Goal: Task Accomplishment & Management: Use online tool/utility

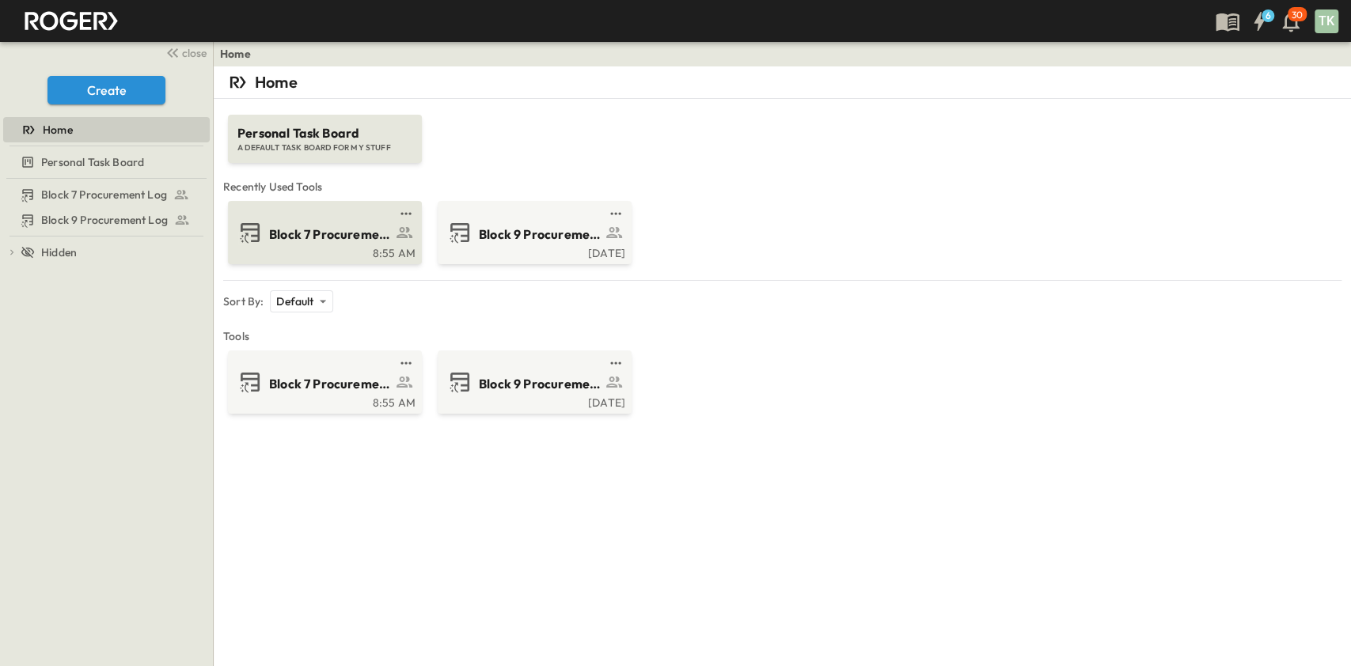
click at [311, 249] on div "8:55 AM" at bounding box center [323, 251] width 184 height 13
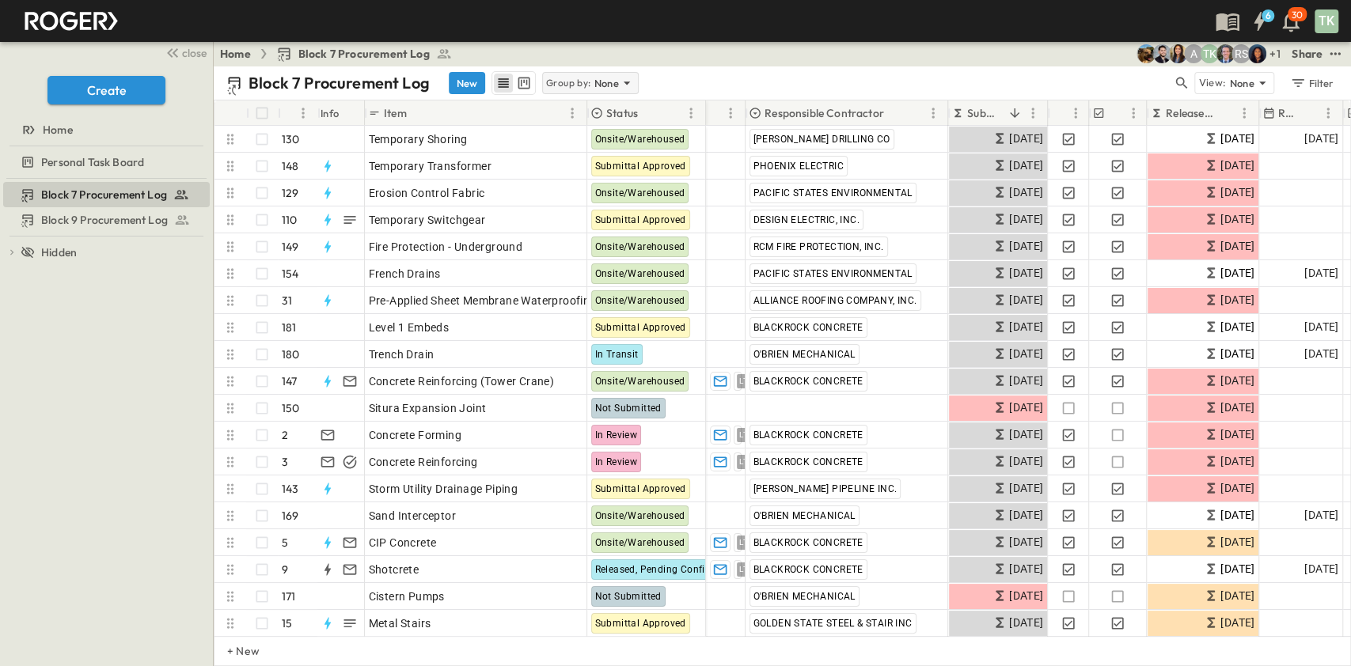
click at [576, 84] on p "Group by:" at bounding box center [568, 83] width 45 height 16
click at [575, 158] on p "Responsible Contractor" at bounding box center [589, 159] width 89 height 32
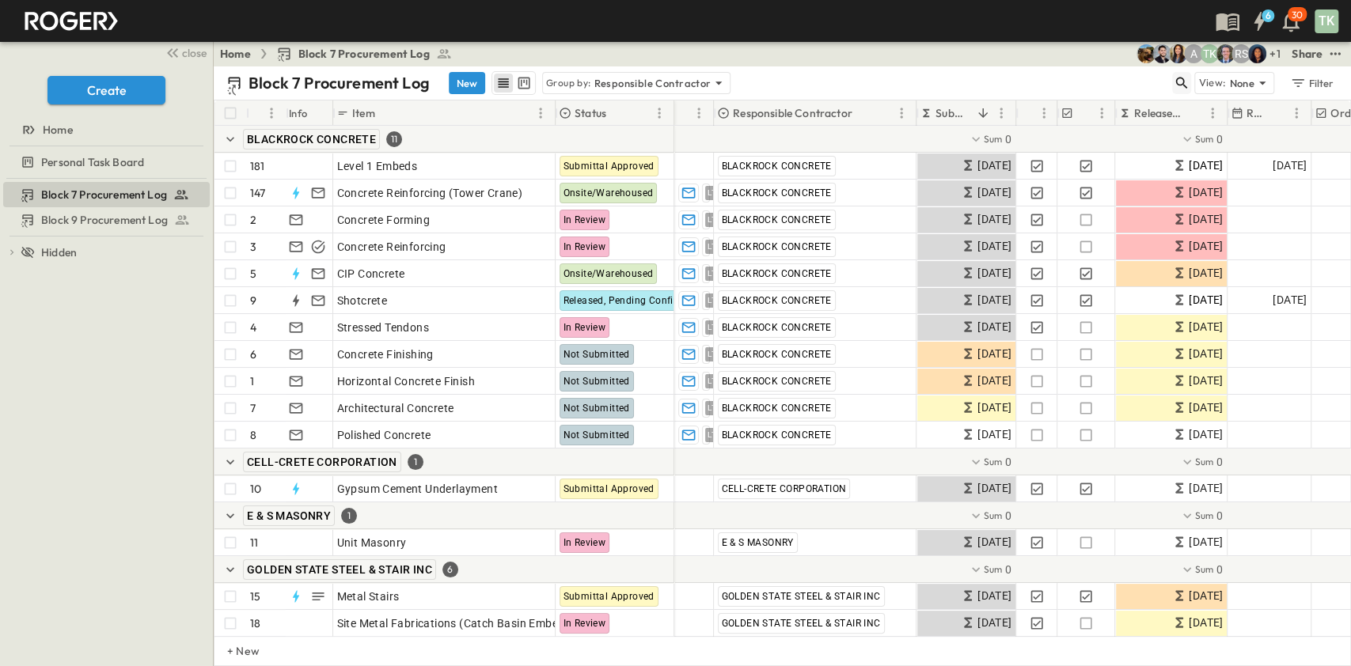
click at [1186, 80] on icon "button" at bounding box center [1182, 83] width 16 height 16
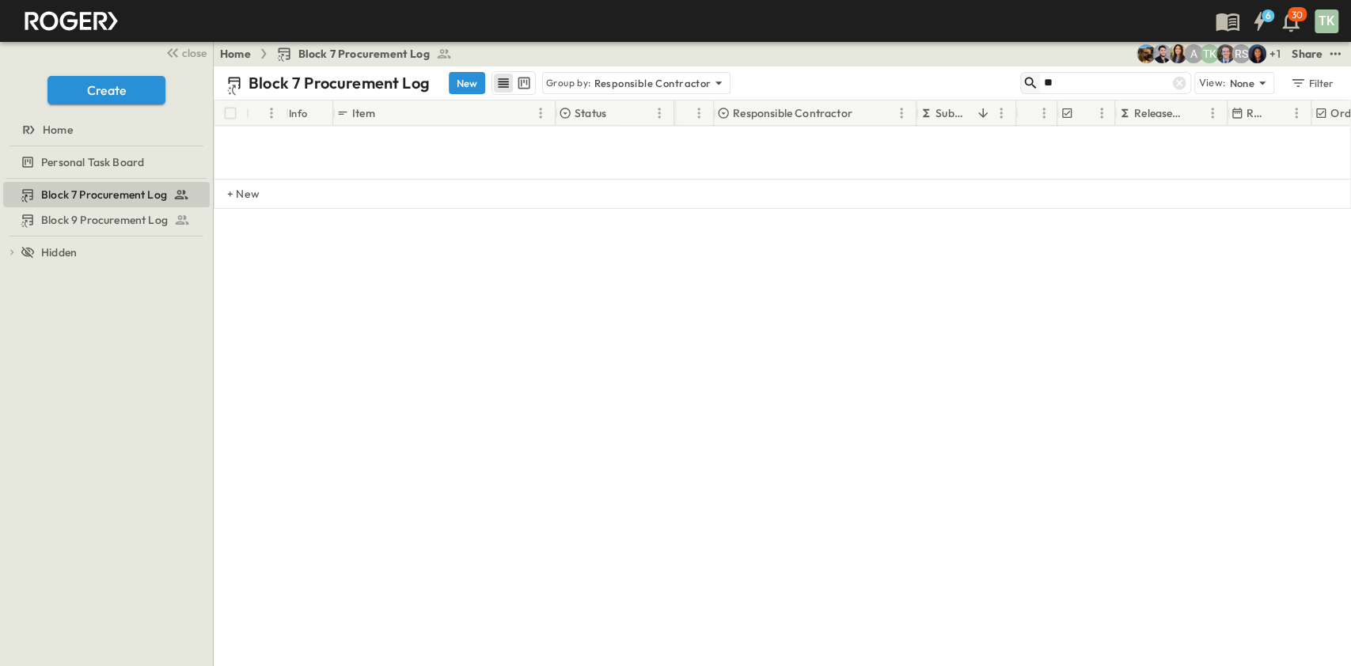
type input "*"
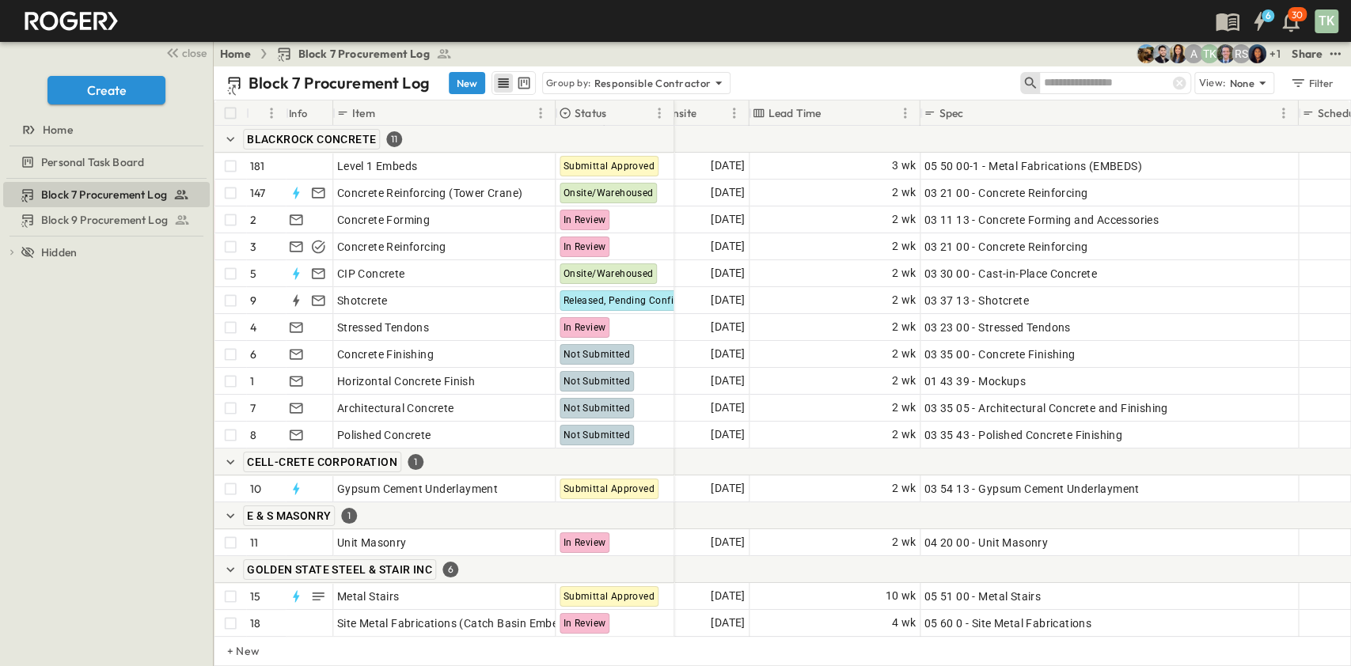
scroll to position [0, 975]
click at [977, 114] on icon "Sort" at bounding box center [973, 113] width 14 height 14
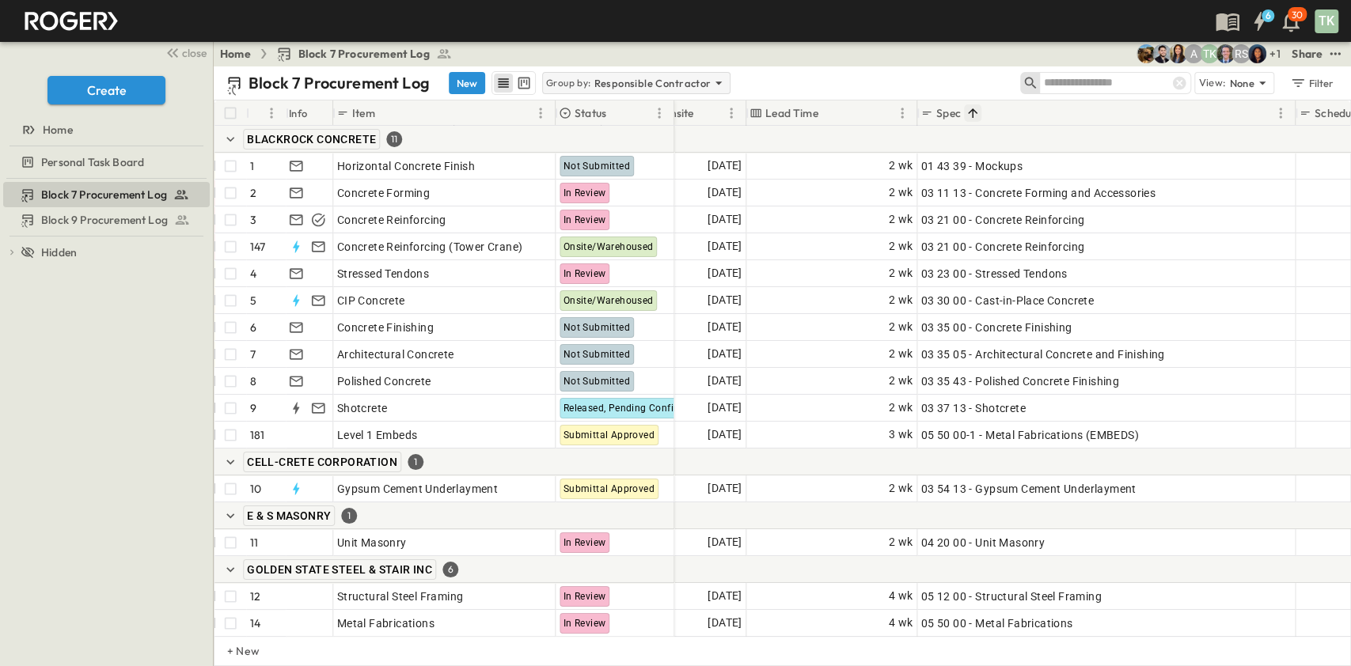
click at [594, 83] on p "Responsible Contractor" at bounding box center [652, 83] width 117 height 16
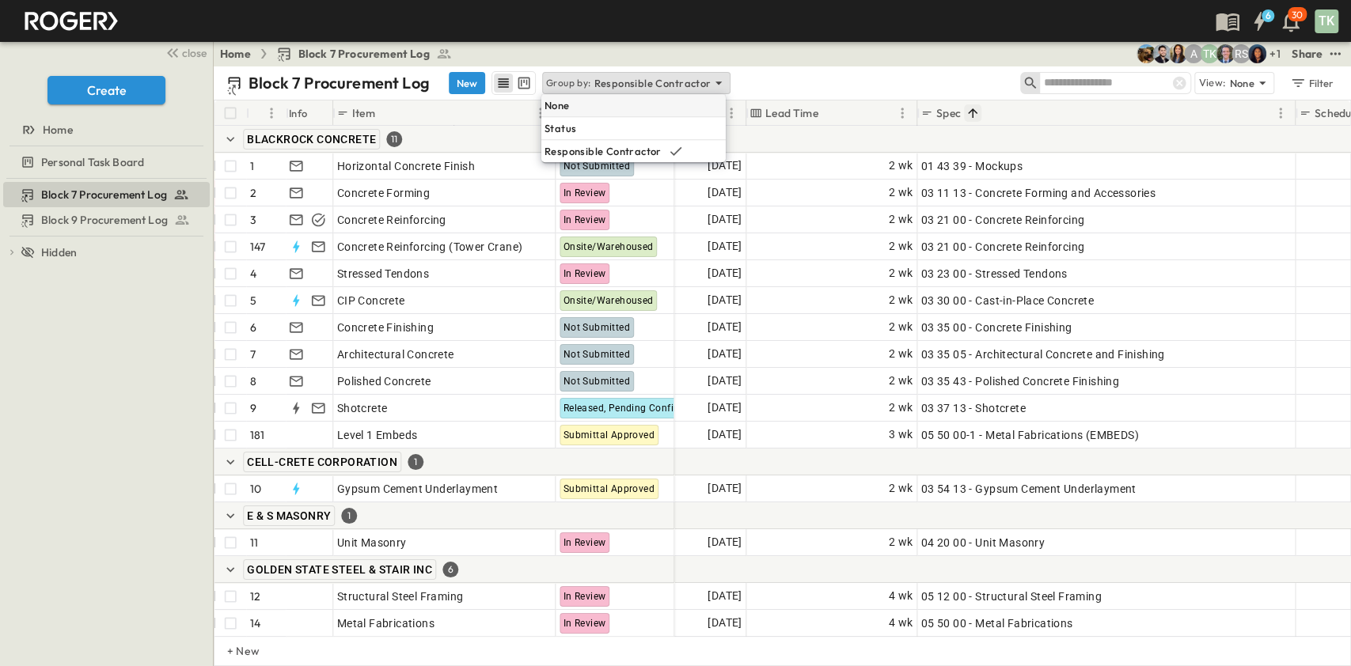
click at [605, 110] on div "None" at bounding box center [633, 105] width 184 height 22
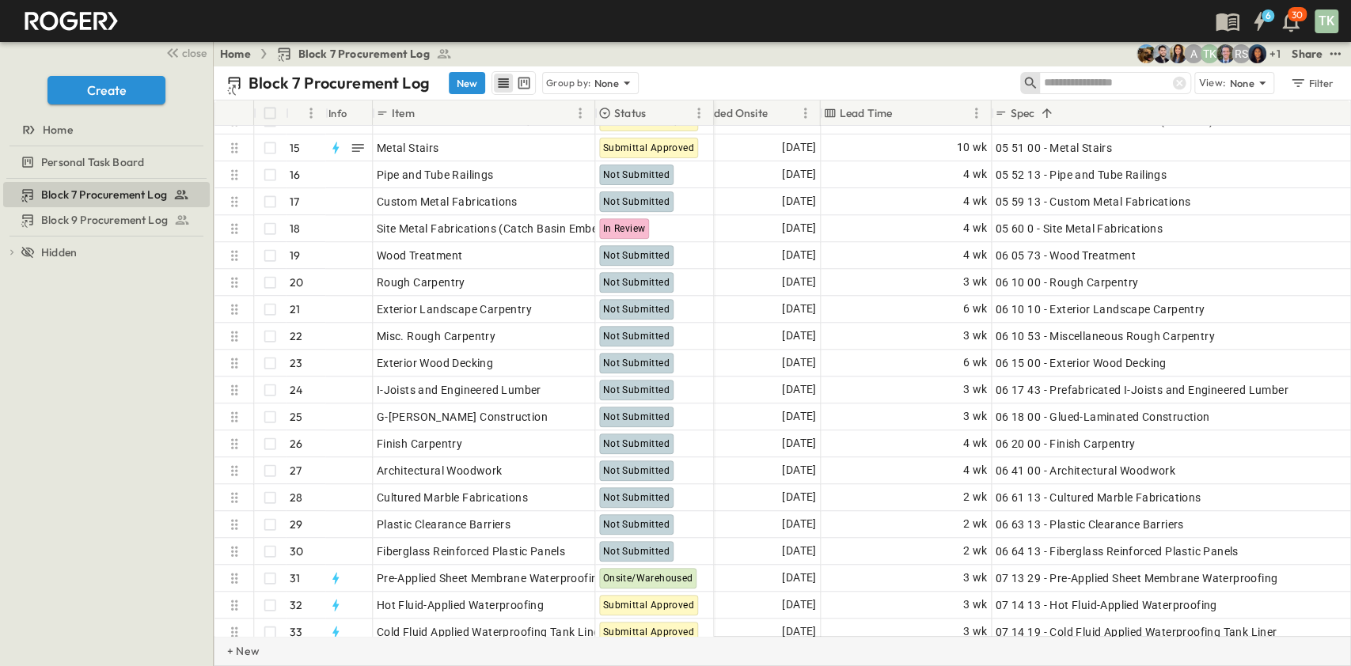
scroll to position [422, 942]
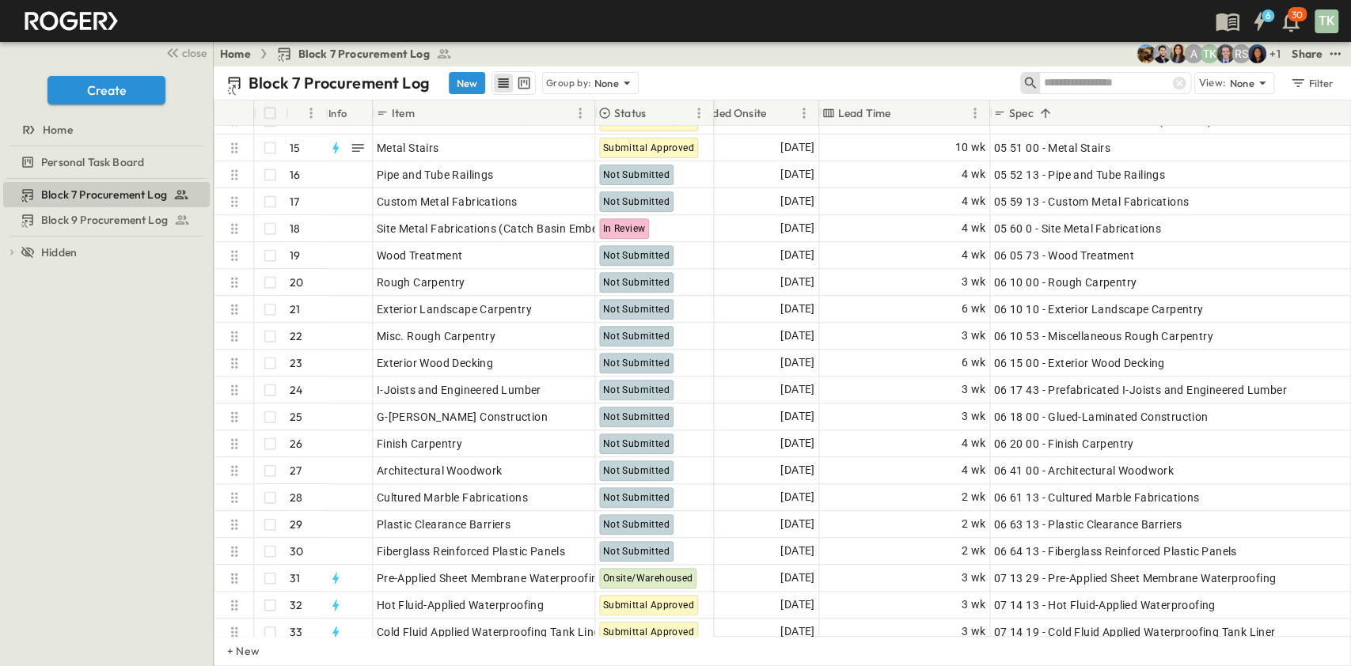
click at [1096, 81] on input "text" at bounding box center [1098, 82] width 111 height 23
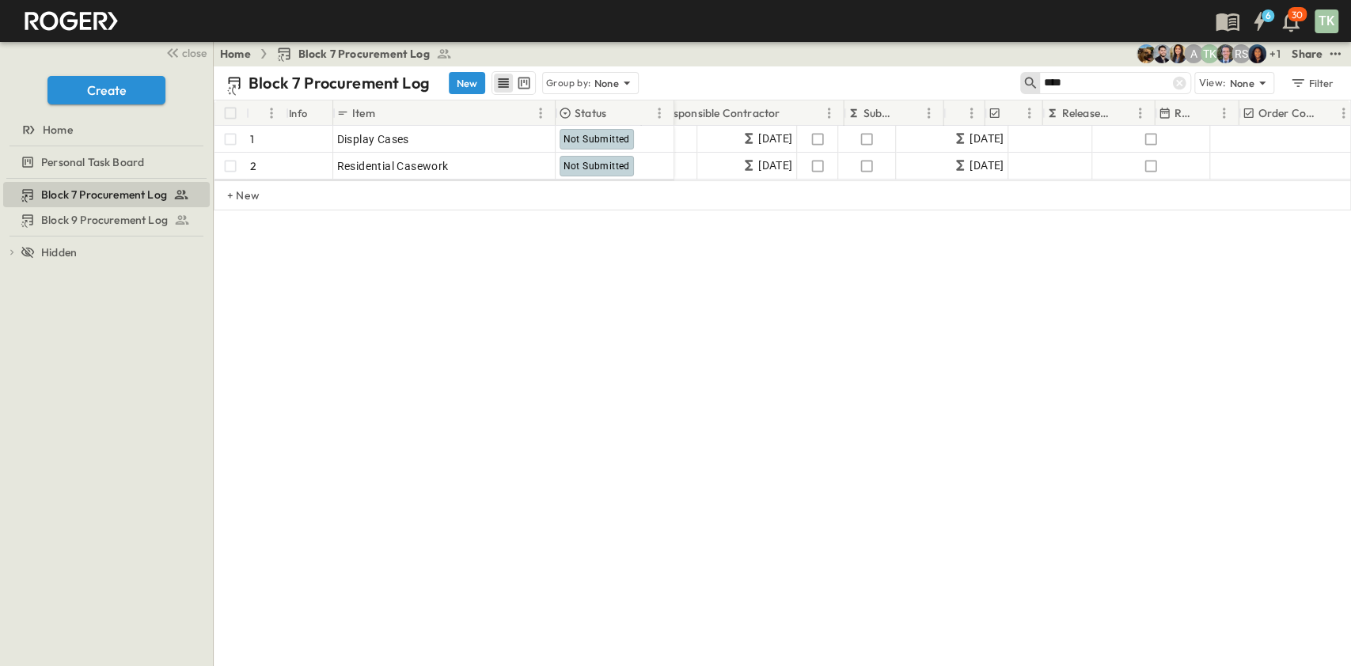
scroll to position [0, 0]
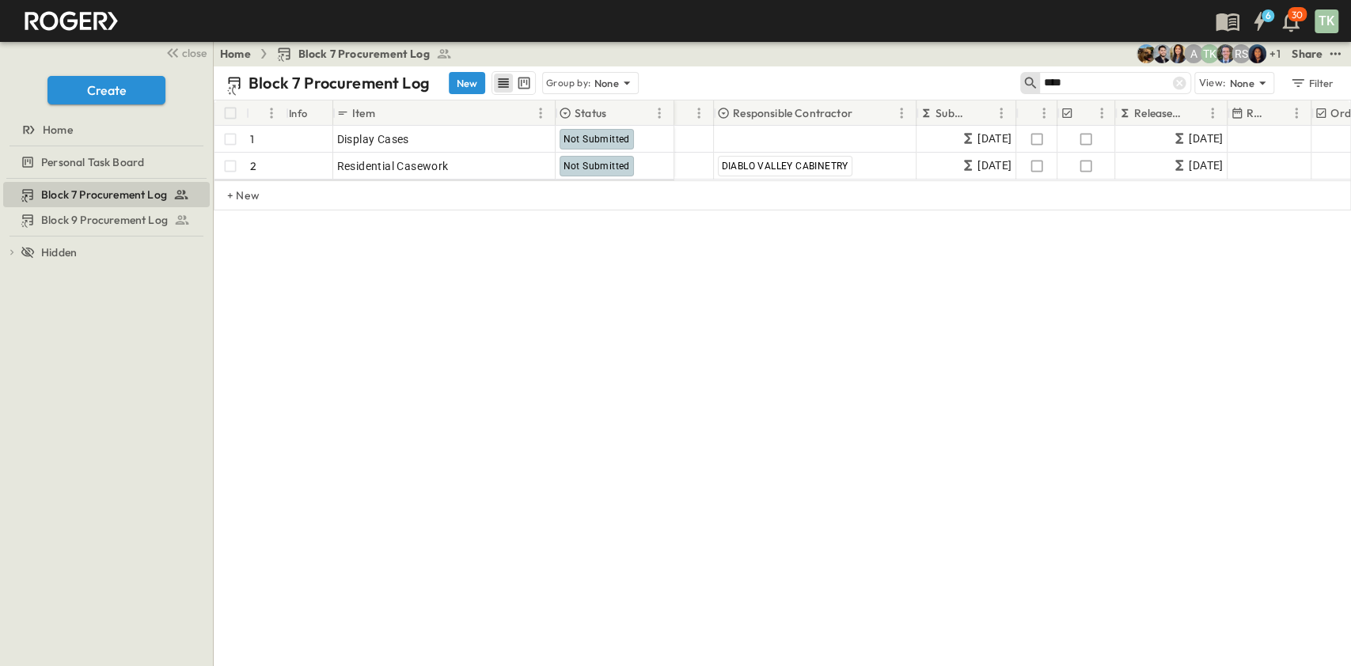
type input "****"
